Goal: Task Accomplishment & Management: Complete application form

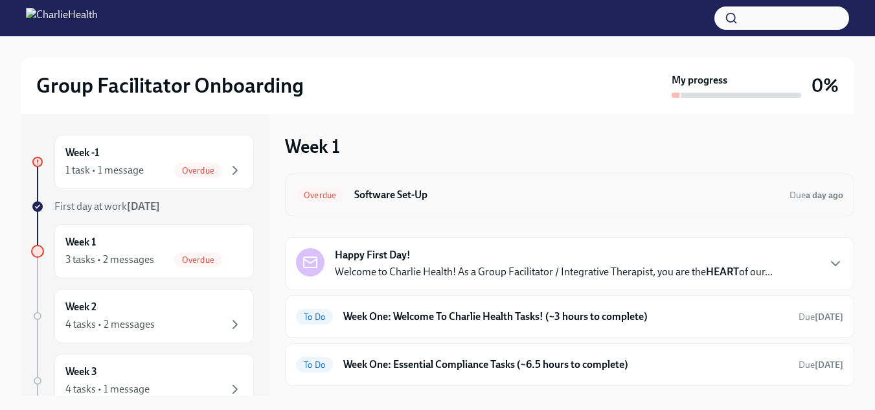
scroll to position [30, 0]
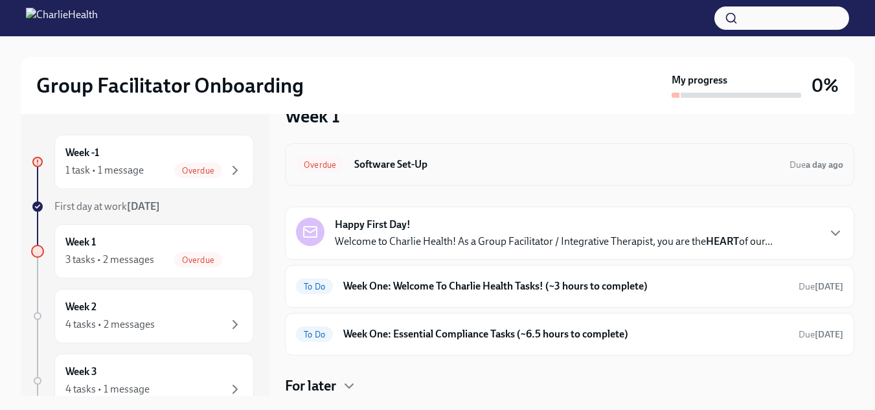
click at [442, 168] on h6 "Software Set-Up" at bounding box center [566, 164] width 425 height 14
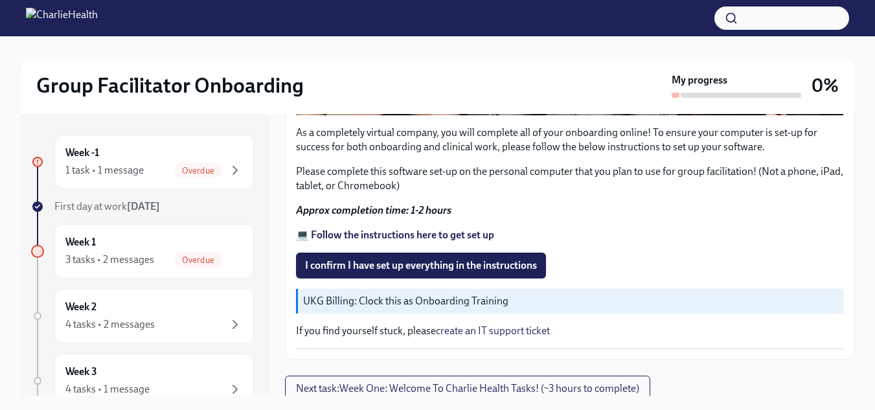
scroll to position [22, 0]
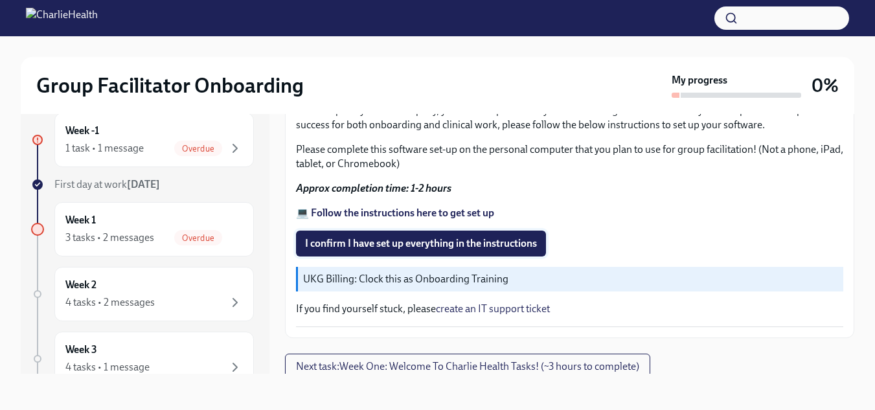
click at [490, 243] on span "I confirm I have set up everything in the instructions" at bounding box center [421, 243] width 232 height 13
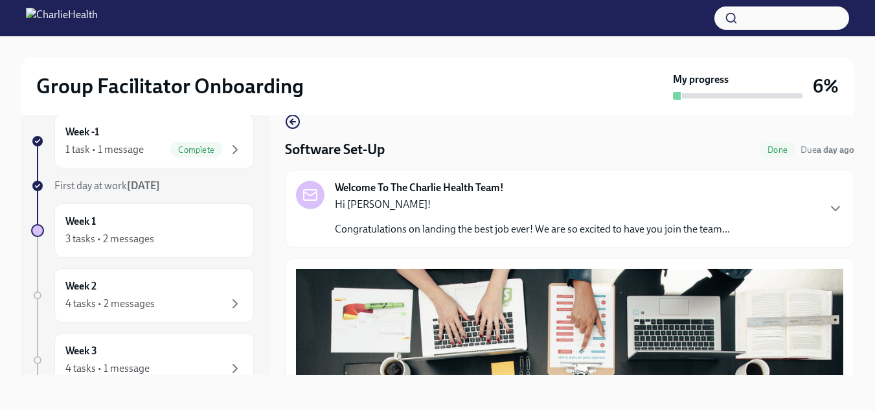
scroll to position [0, 0]
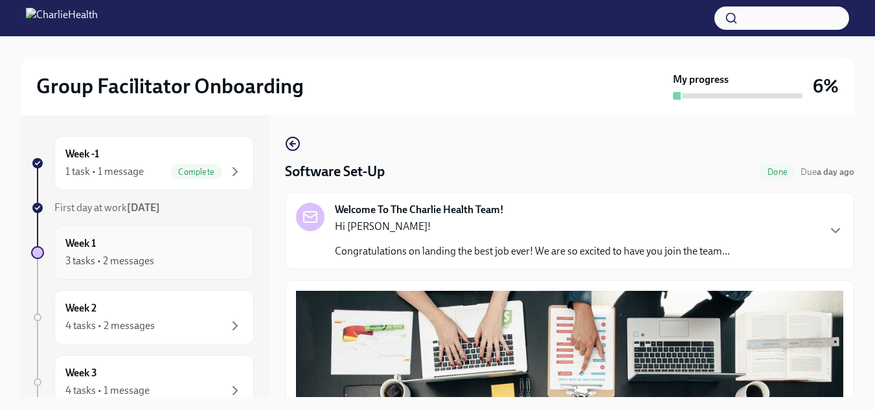
click at [192, 255] on div "3 tasks • 2 messages" at bounding box center [153, 261] width 177 height 16
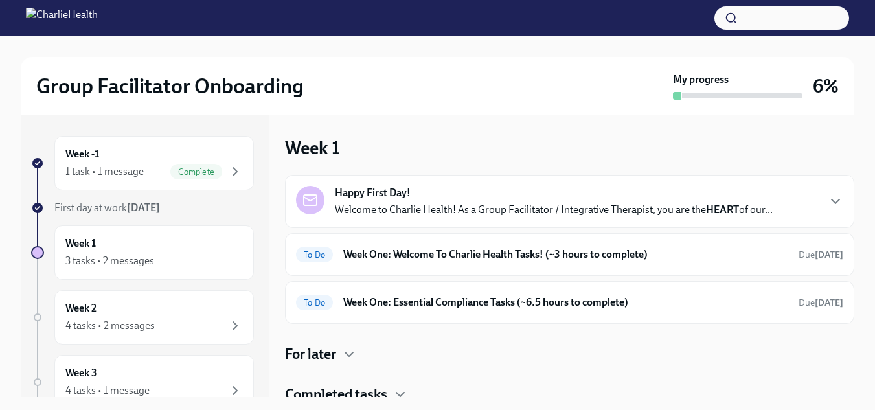
click at [588, 213] on p "Welcome to Charlie Health! As a Group Facilitator / Integrative Therapist, you …" at bounding box center [554, 210] width 438 height 14
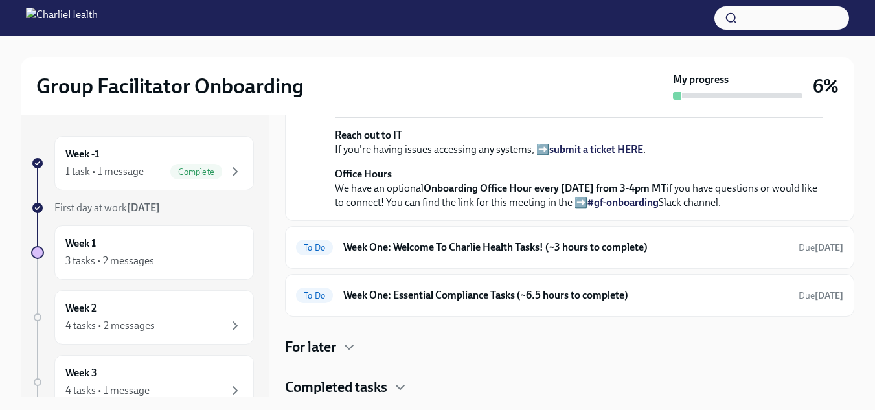
scroll to position [575, 0]
click at [528, 254] on h6 "Week One: Welcome To Charlie Health Tasks! (~3 hours to complete)" at bounding box center [565, 247] width 445 height 14
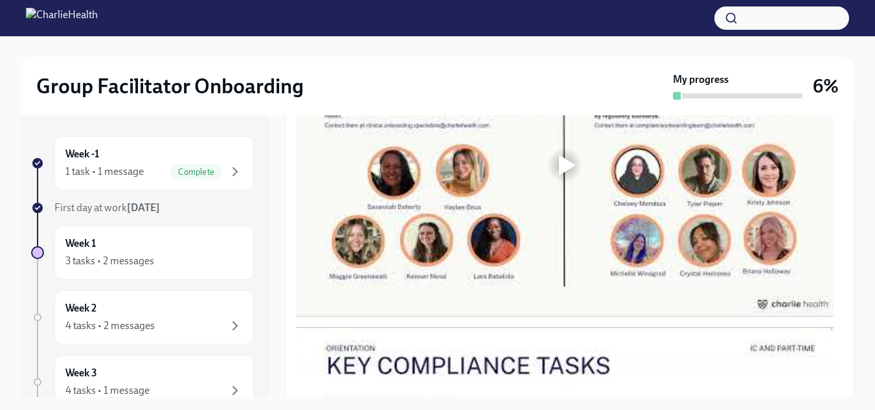
scroll to position [804, 0]
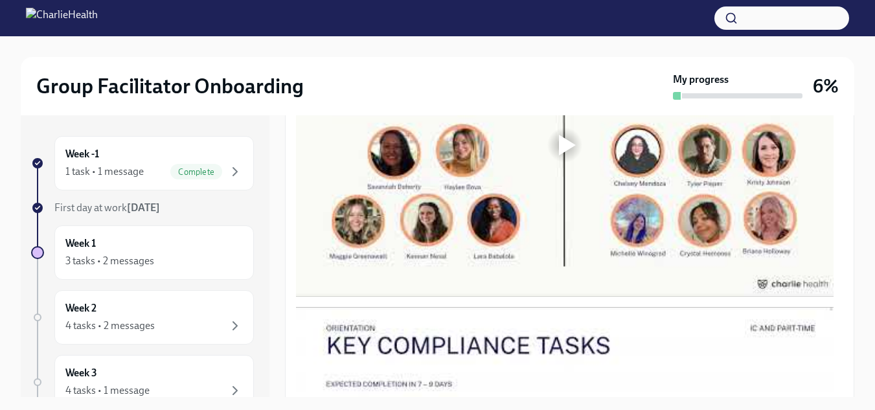
click at [572, 168] on div at bounding box center [564, 145] width 537 height 302
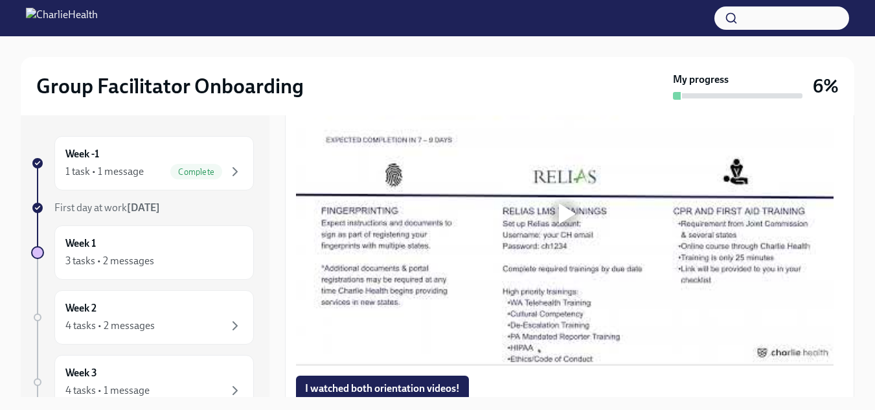
scroll to position [1049, 0]
click at [579, 212] on div at bounding box center [564, 212] width 41 height 41
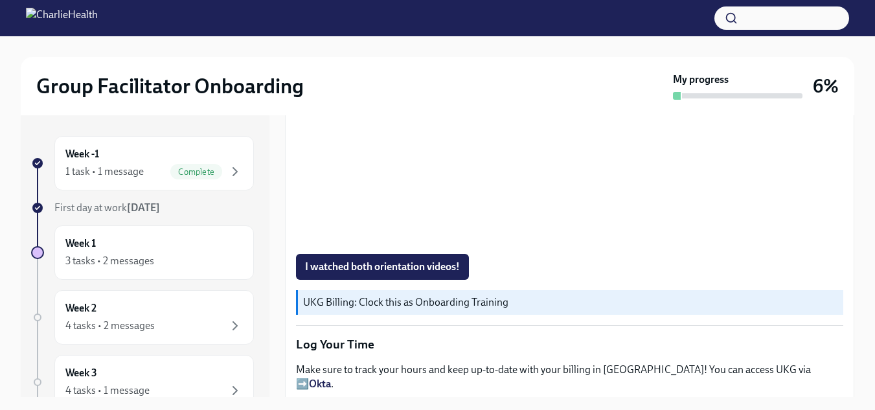
scroll to position [1184, 0]
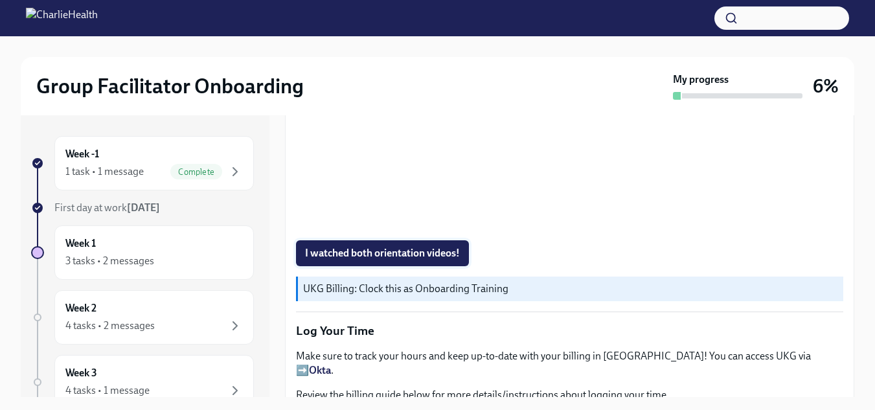
click at [436, 240] on button "I watched both orientation videos!" at bounding box center [382, 253] width 173 height 26
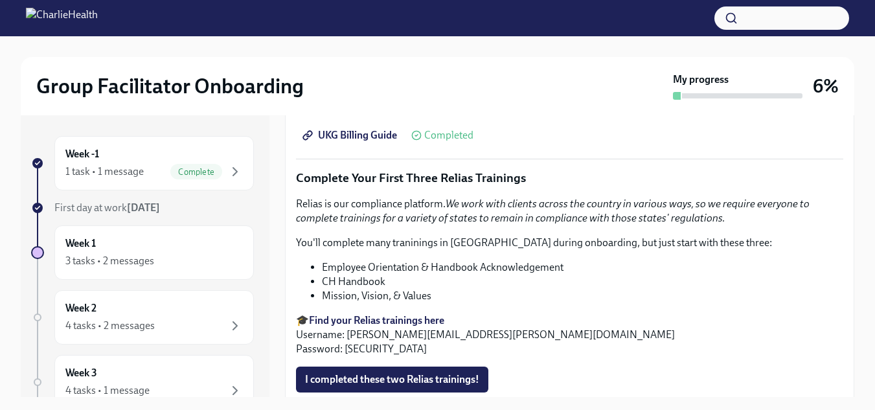
scroll to position [1576, 0]
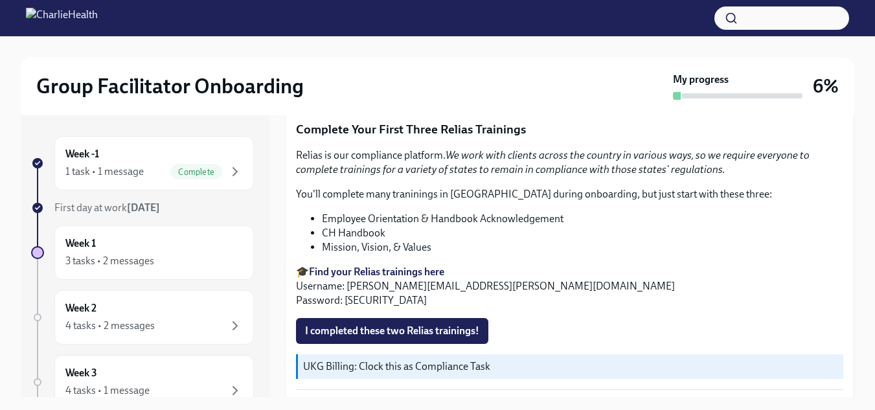
click at [411, 266] on strong "Find your Relias trainings here" at bounding box center [376, 272] width 135 height 12
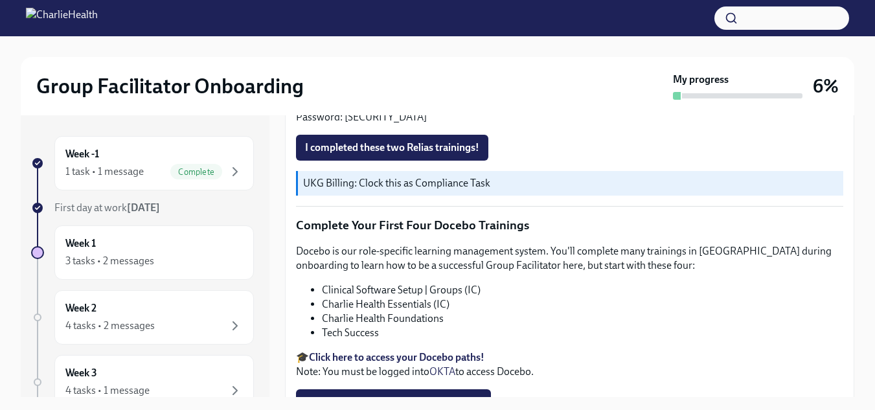
scroll to position [1759, 0]
click at [454, 141] on span "I completed these two Relias trainings!" at bounding box center [392, 147] width 174 height 13
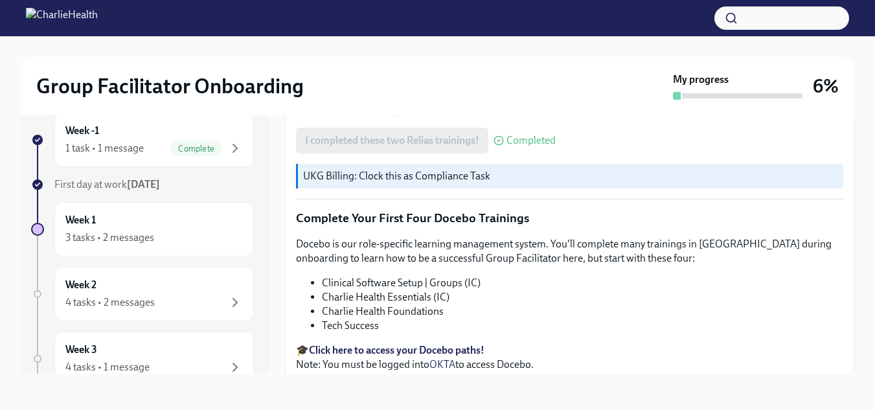
scroll to position [1855, 0]
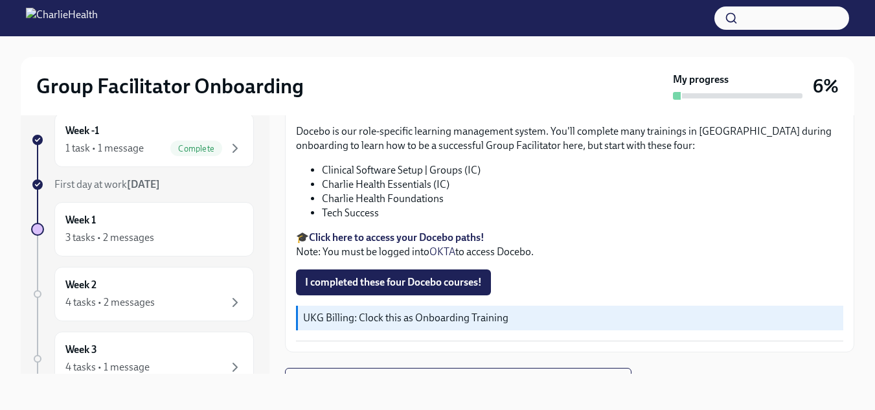
click at [426, 231] on strong "Click here to access your Docebo paths!" at bounding box center [396, 237] width 175 height 12
